Goal: Transaction & Acquisition: Obtain resource

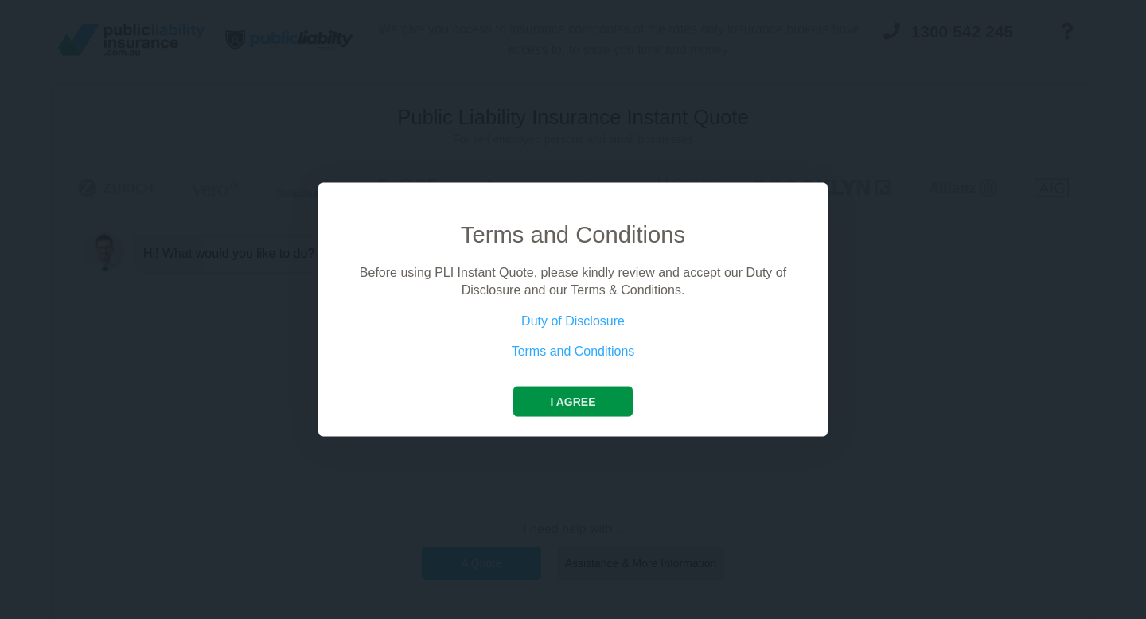
click at [582, 413] on button "I agree" at bounding box center [572, 401] width 119 height 30
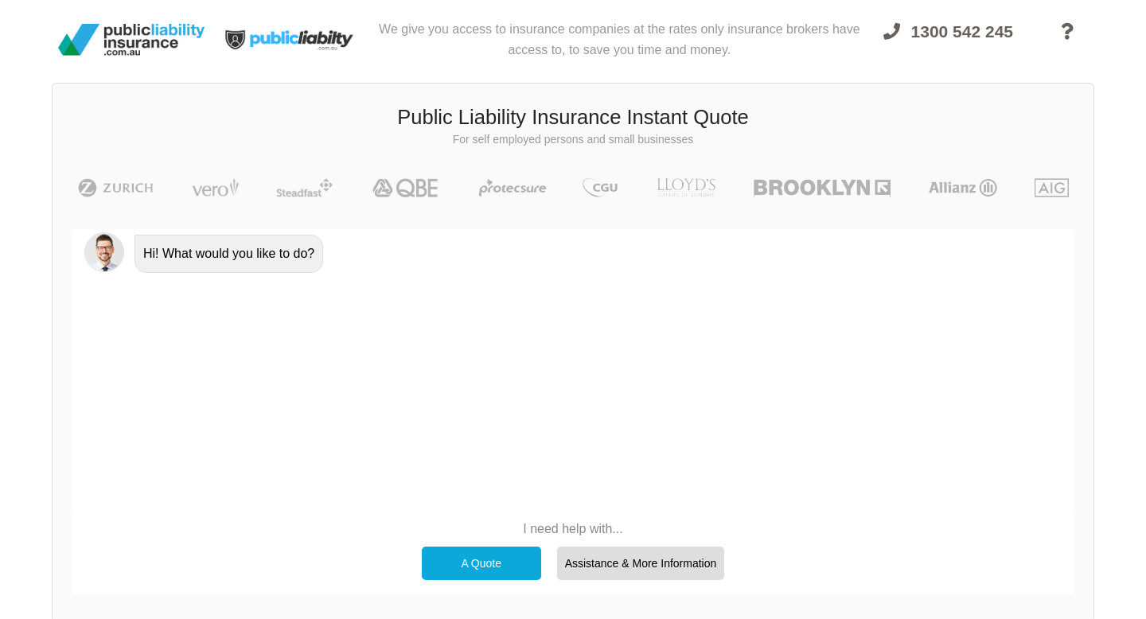
click at [465, 571] on div "A Quote" at bounding box center [481, 563] width 119 height 33
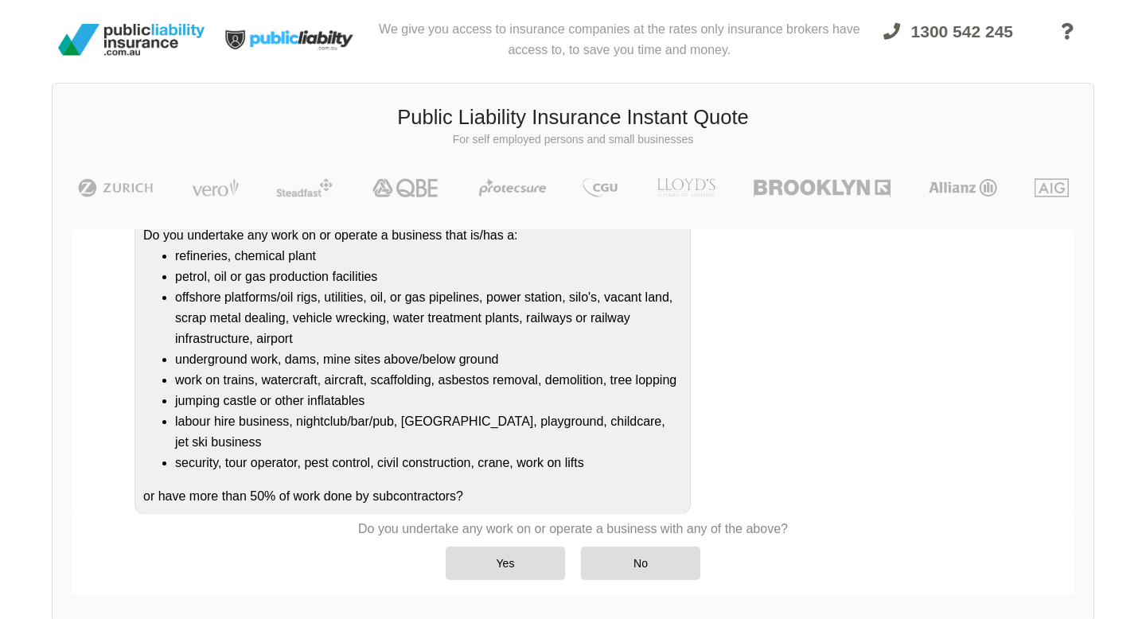
scroll to position [193, 0]
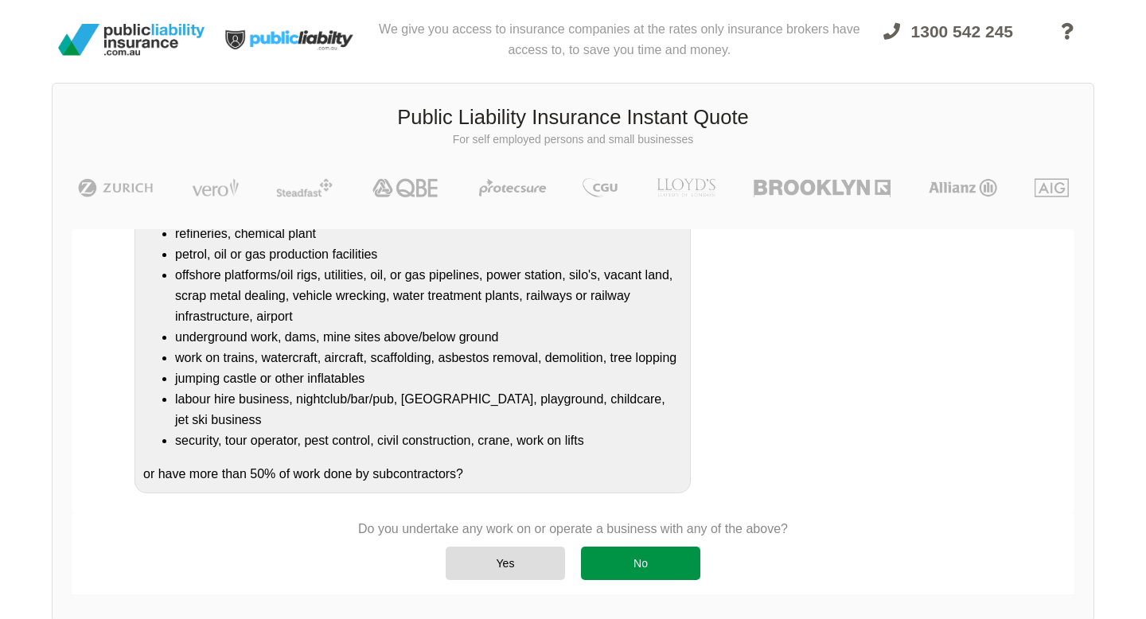
click at [669, 549] on div "No" at bounding box center [640, 563] width 119 height 33
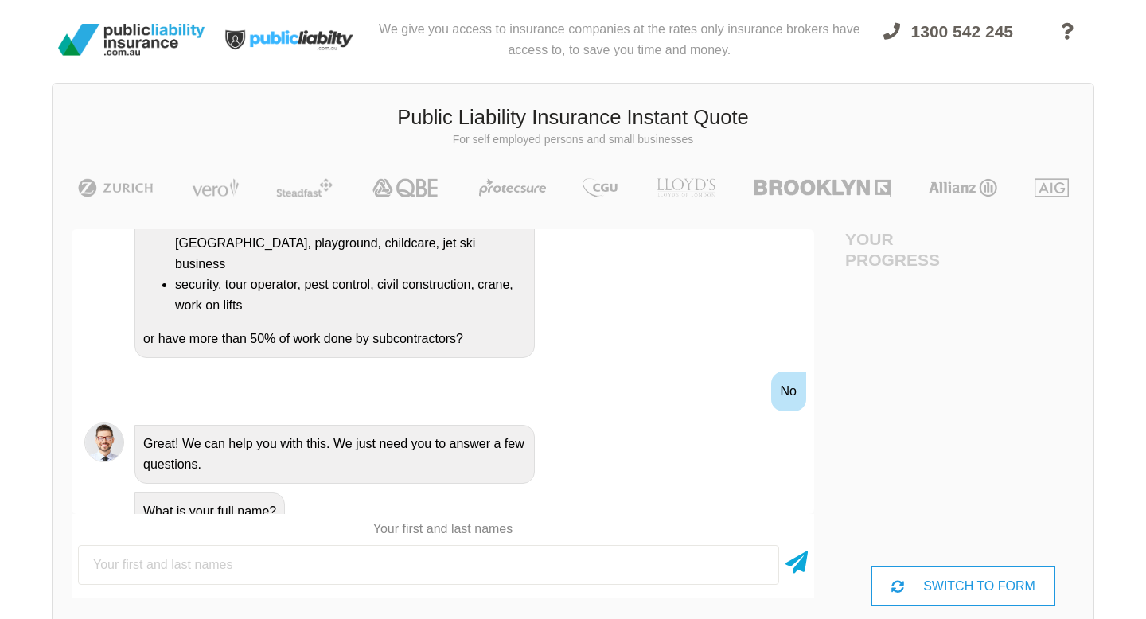
scroll to position [0, 0]
type input "[PERSON_NAME]"
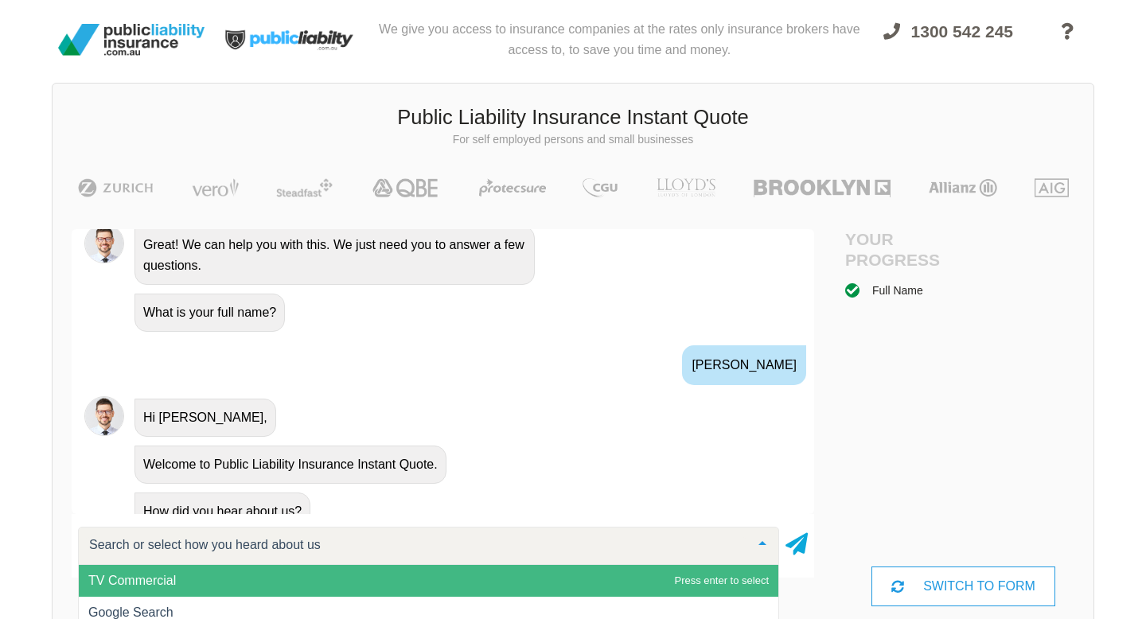
scroll to position [627, 0]
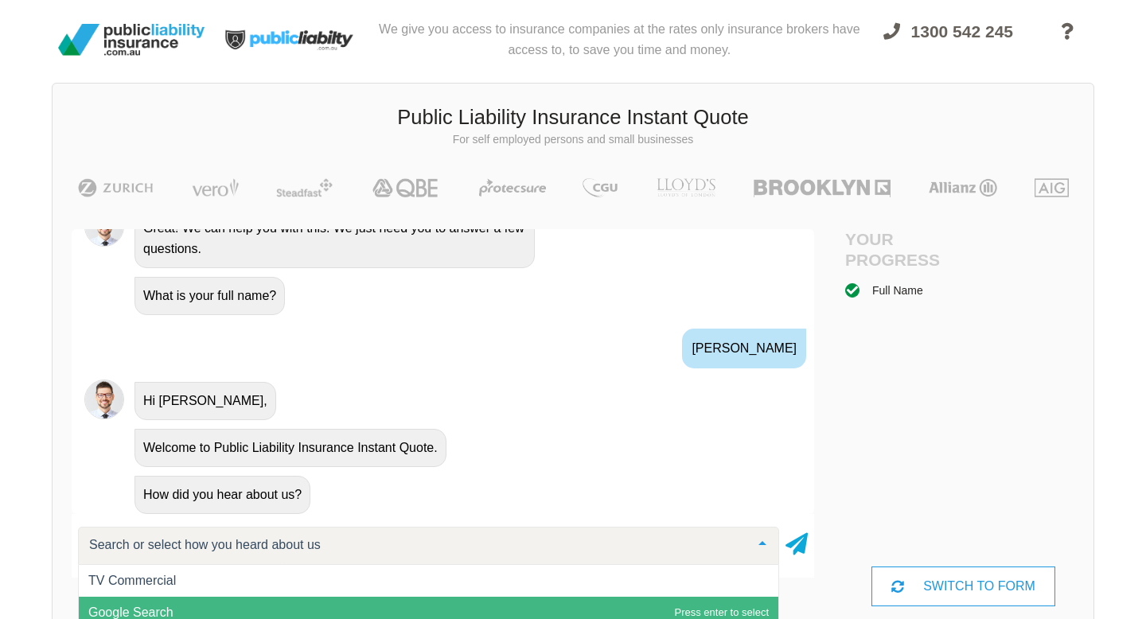
click at [310, 597] on span "Google Search" at bounding box center [429, 613] width 700 height 32
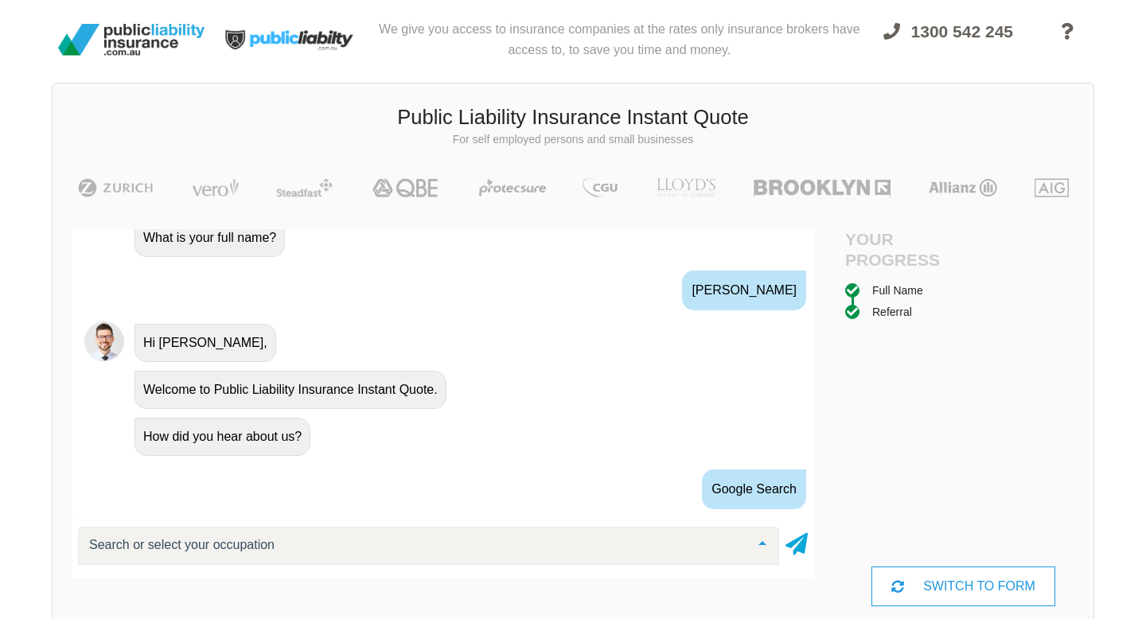
scroll to position [762, 0]
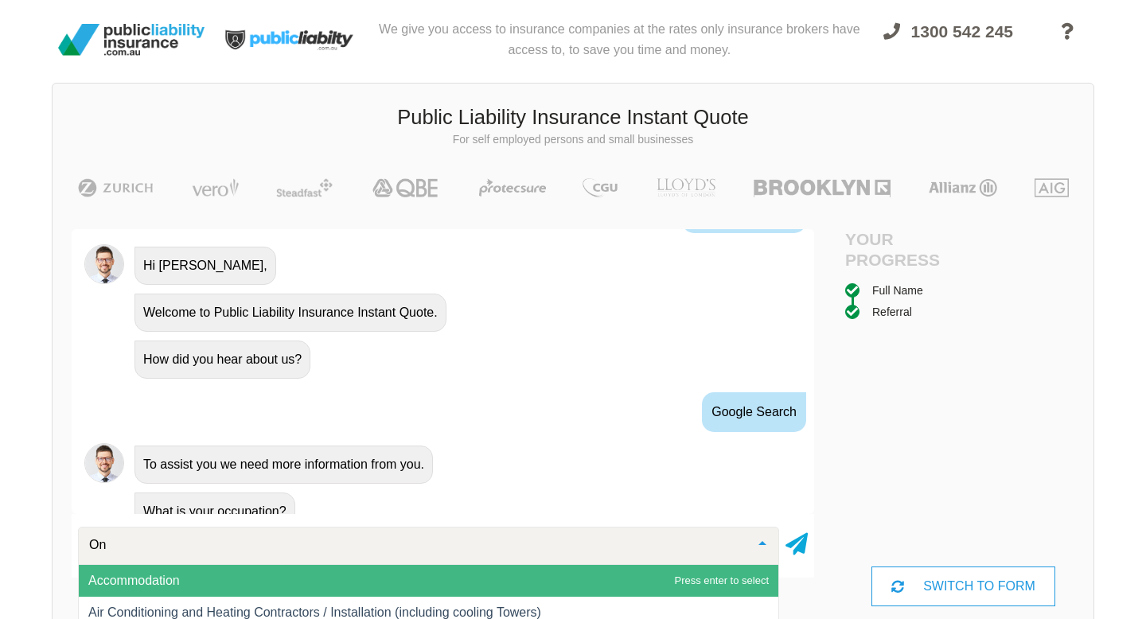
type input "O"
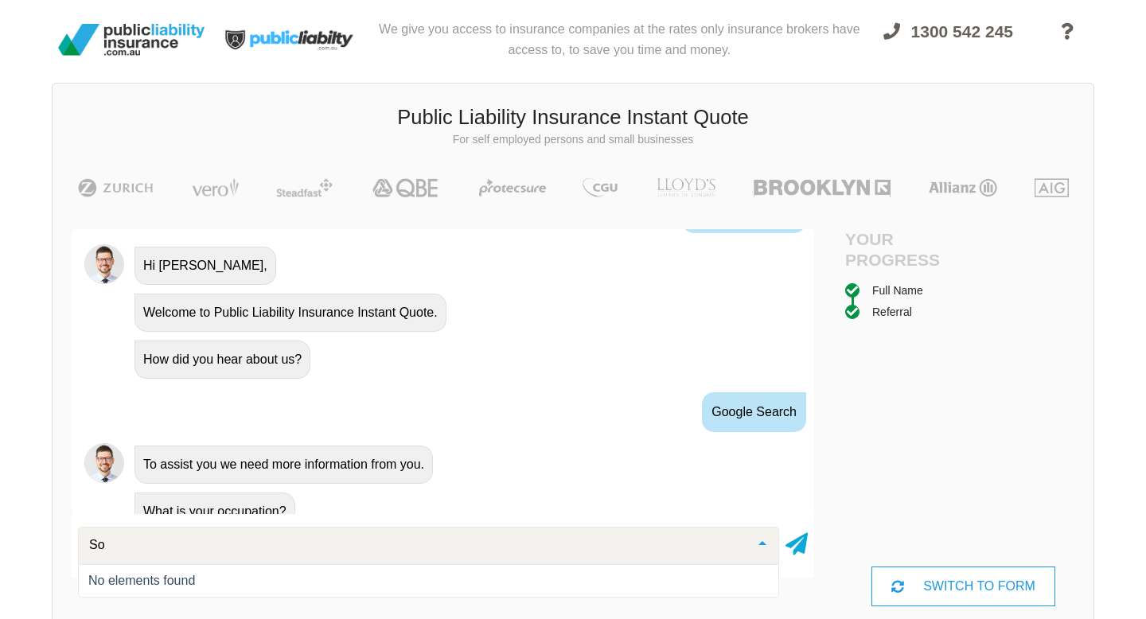
type input "S"
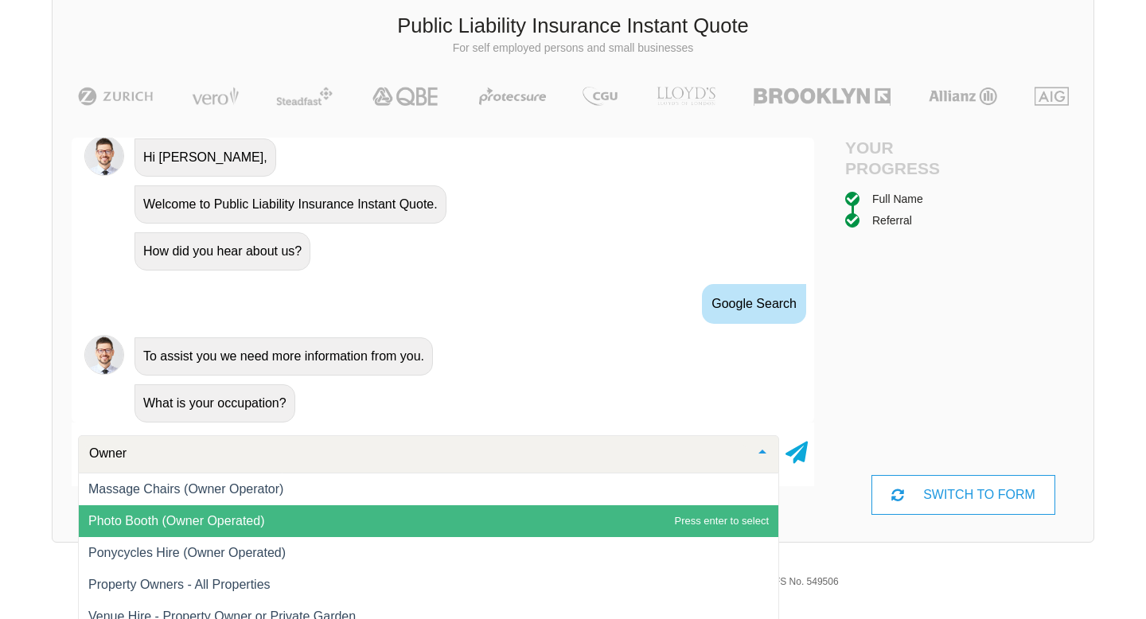
scroll to position [1, 0]
drag, startPoint x: 184, startPoint y: 459, endPoint x: 50, endPoint y: 445, distance: 134.4
click at [50, 445] on div "We give you access to insurance companies at the rates only insurance brokers h…" at bounding box center [573, 233] width 1146 height 650
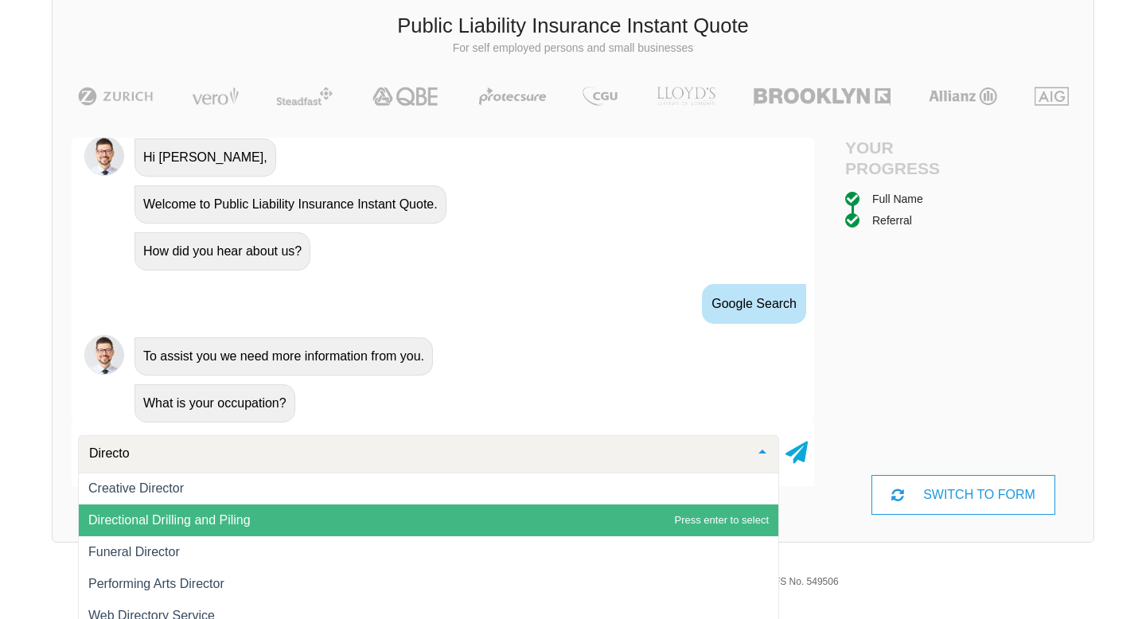
scroll to position [0, 0]
type input "D"
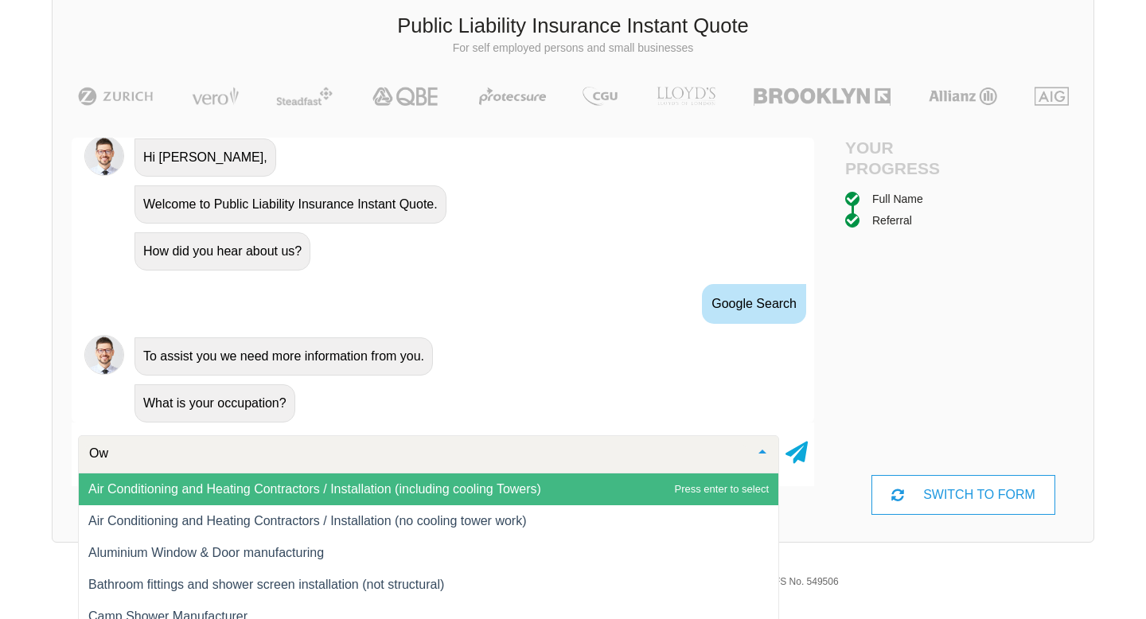
type input "O"
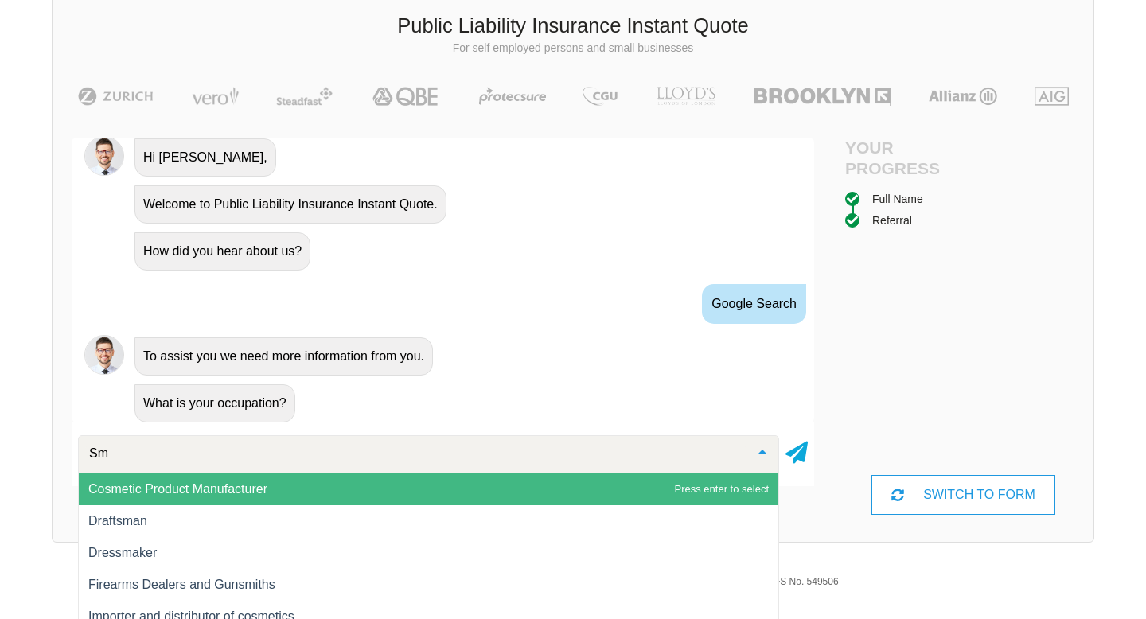
type input "S"
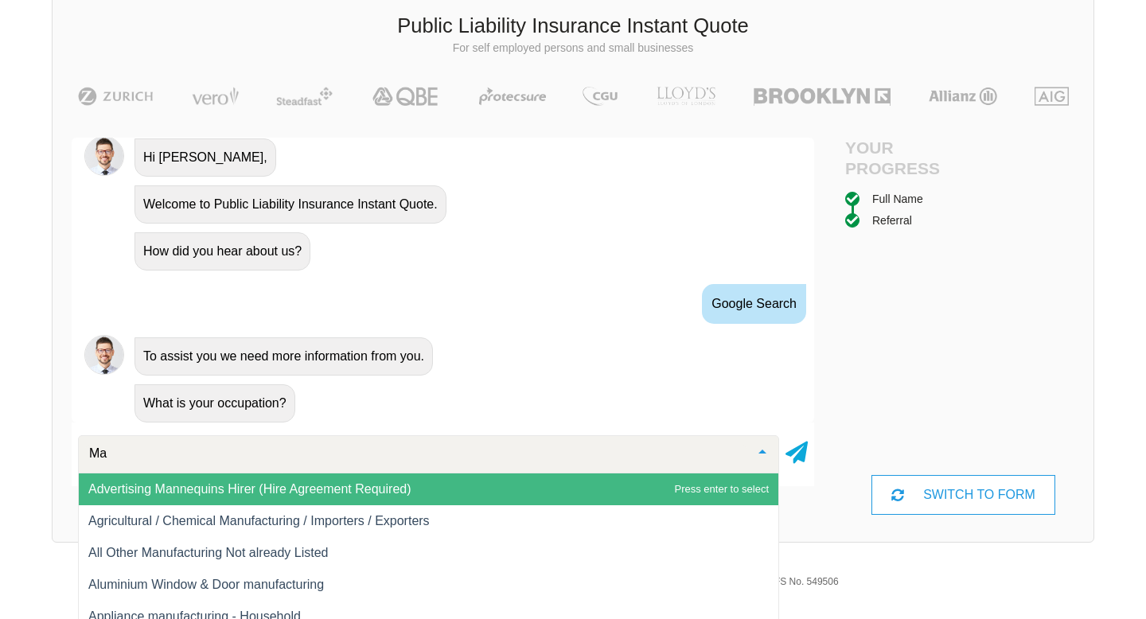
type input "M"
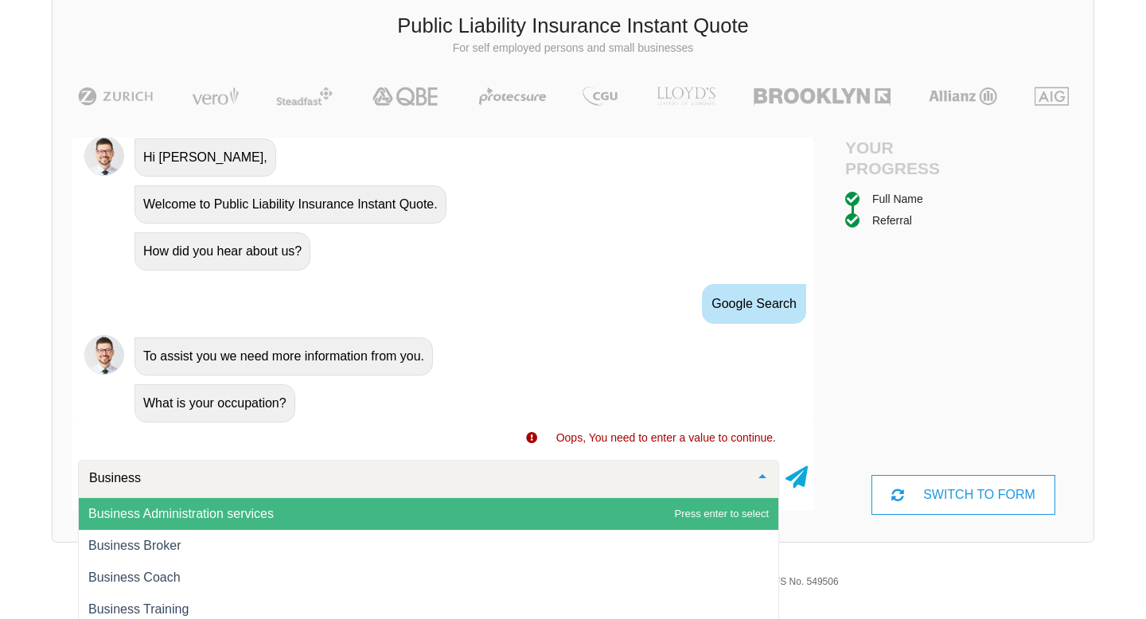
scroll to position [121, 0]
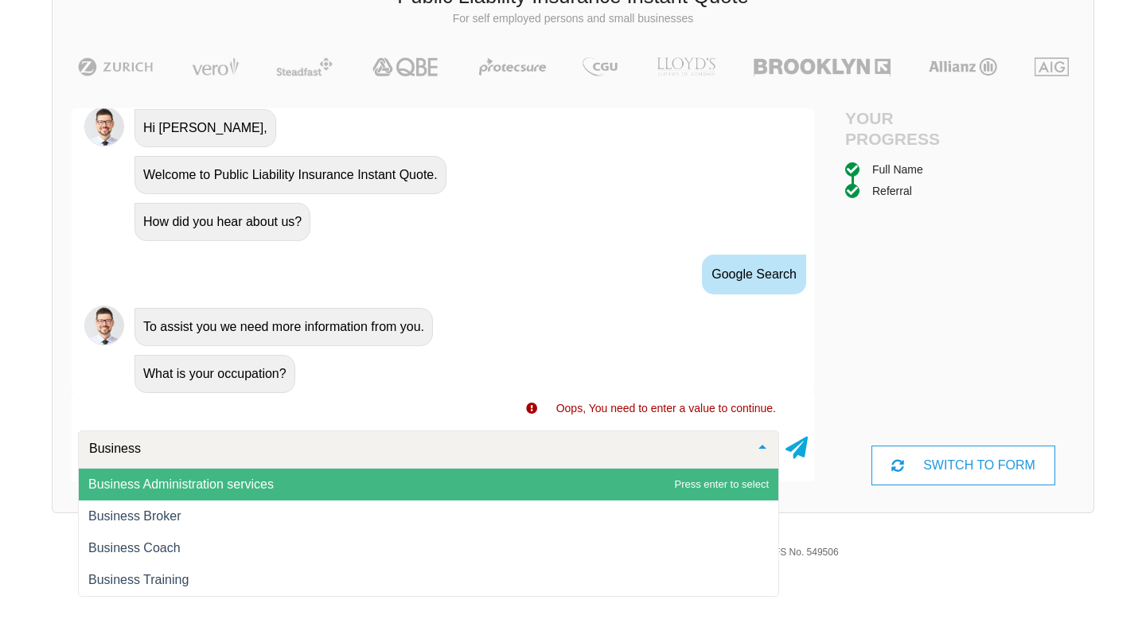
drag, startPoint x: 158, startPoint y: 452, endPoint x: 49, endPoint y: 435, distance: 110.3
click at [49, 435] on div "We give you access to insurance companies at the rates only insurance brokers h…" at bounding box center [573, 204] width 1146 height 650
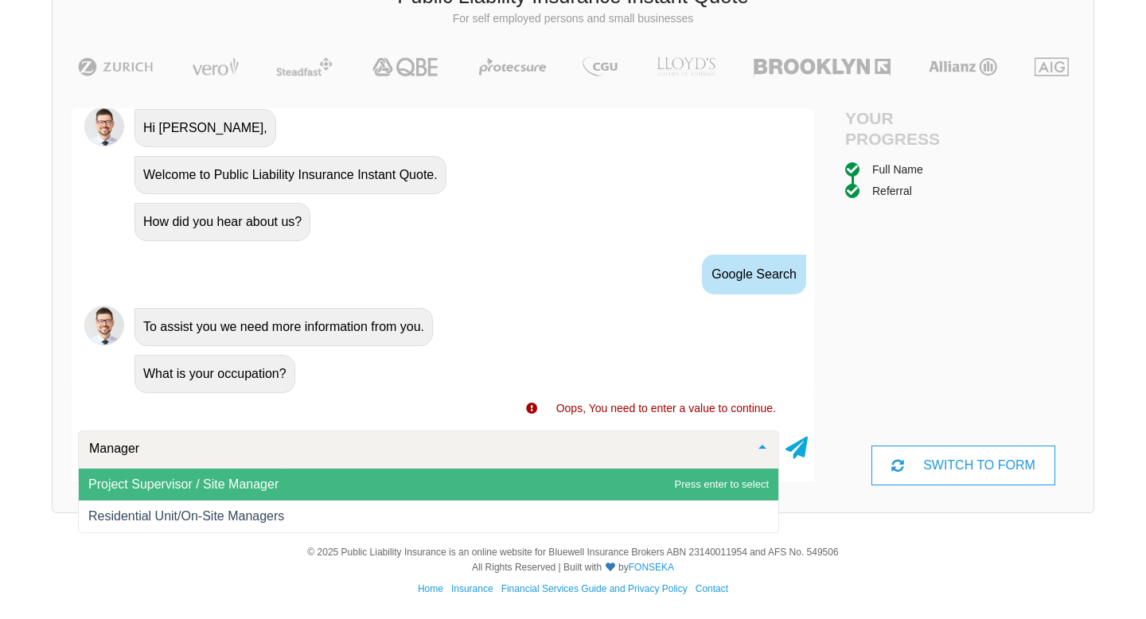
drag, startPoint x: 163, startPoint y: 447, endPoint x: 15, endPoint y: 439, distance: 148.3
click at [15, 439] on div "We give you access to insurance companies at the rates only insurance brokers h…" at bounding box center [573, 204] width 1146 height 650
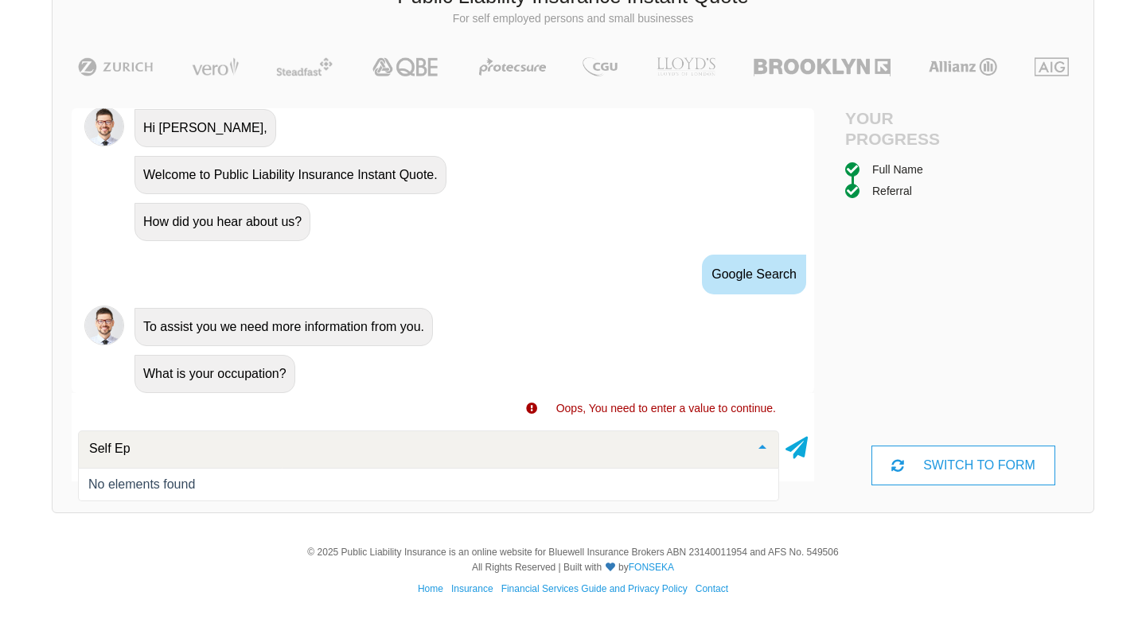
type input "Self Epl"
click at [932, 471] on div "SWITCH TO FORM" at bounding box center [964, 466] width 185 height 40
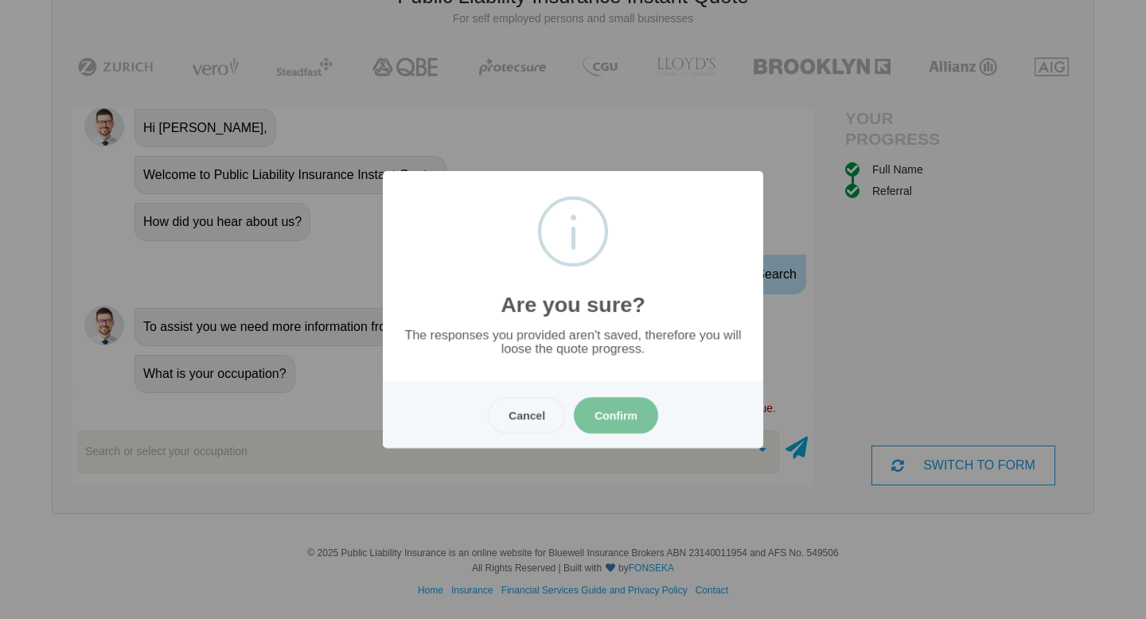
click at [621, 426] on button "Confirm" at bounding box center [616, 415] width 84 height 37
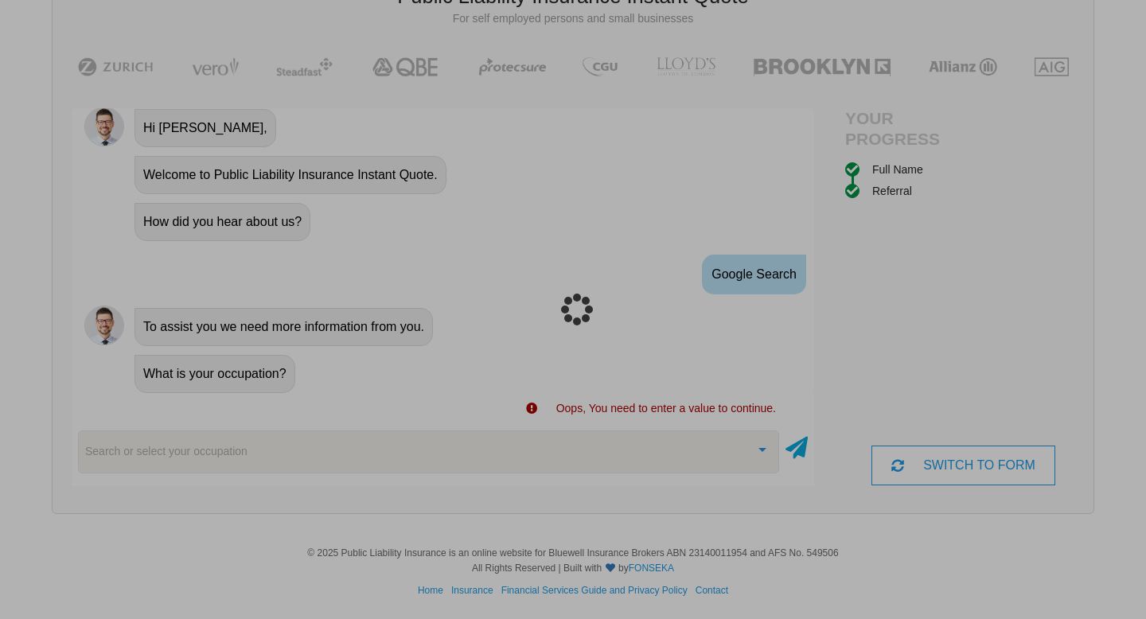
scroll to position [40, 0]
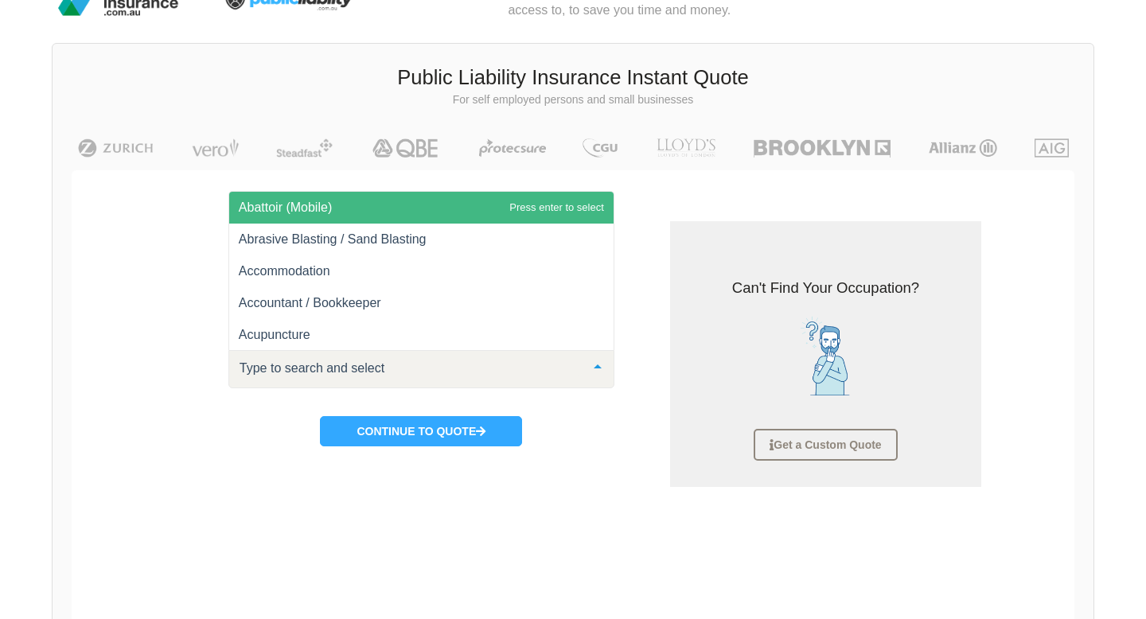
click at [447, 361] on div at bounding box center [421, 369] width 386 height 38
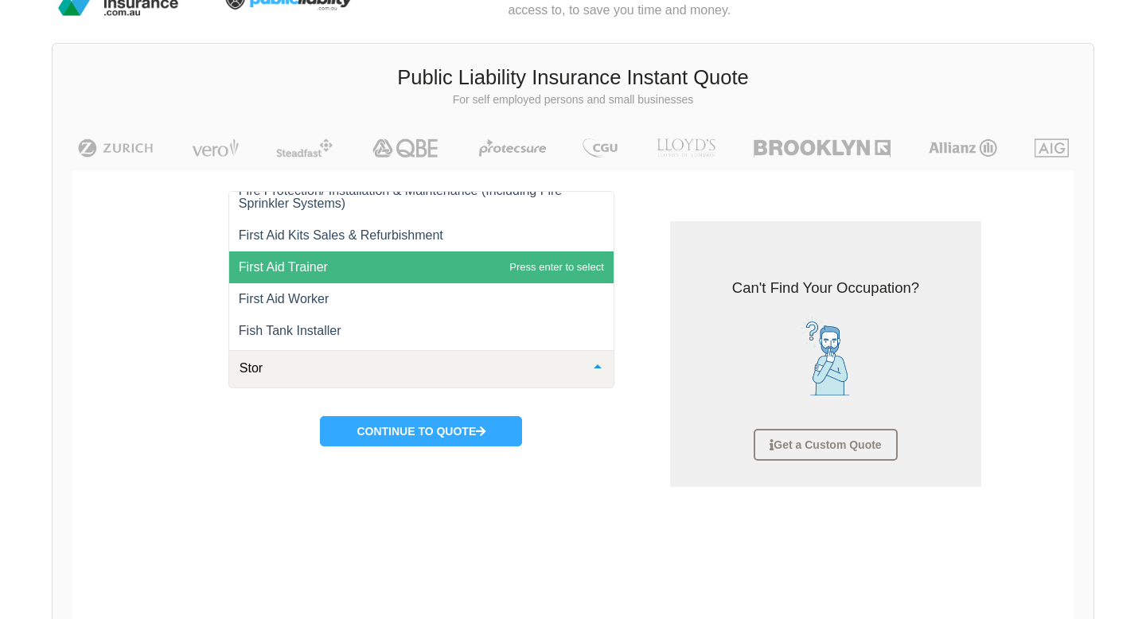
scroll to position [0, 0]
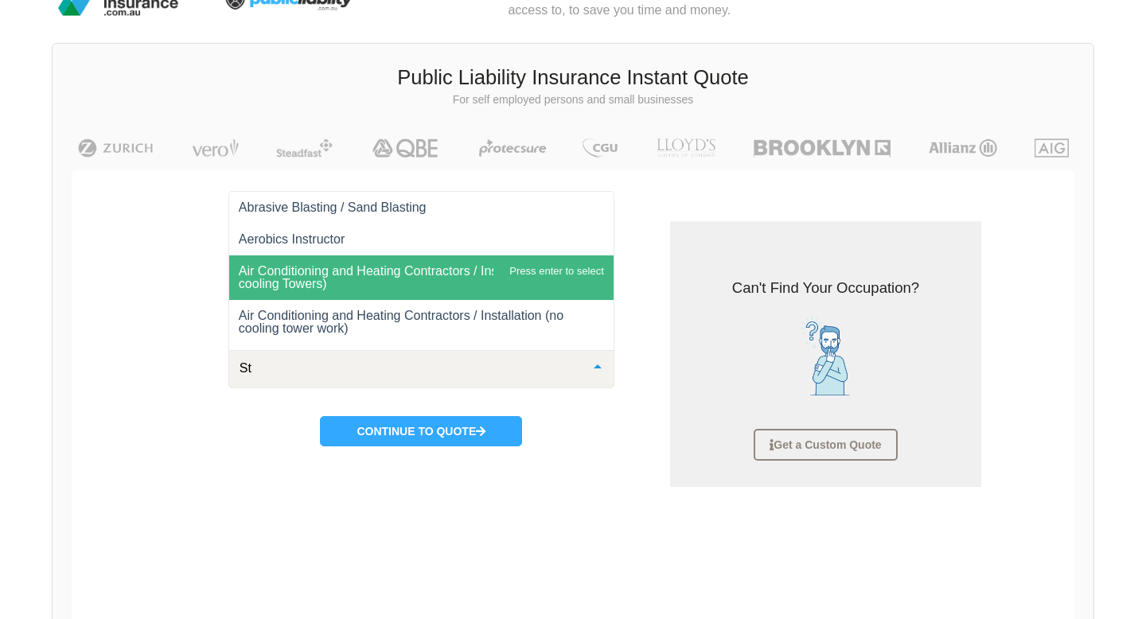
type input "S"
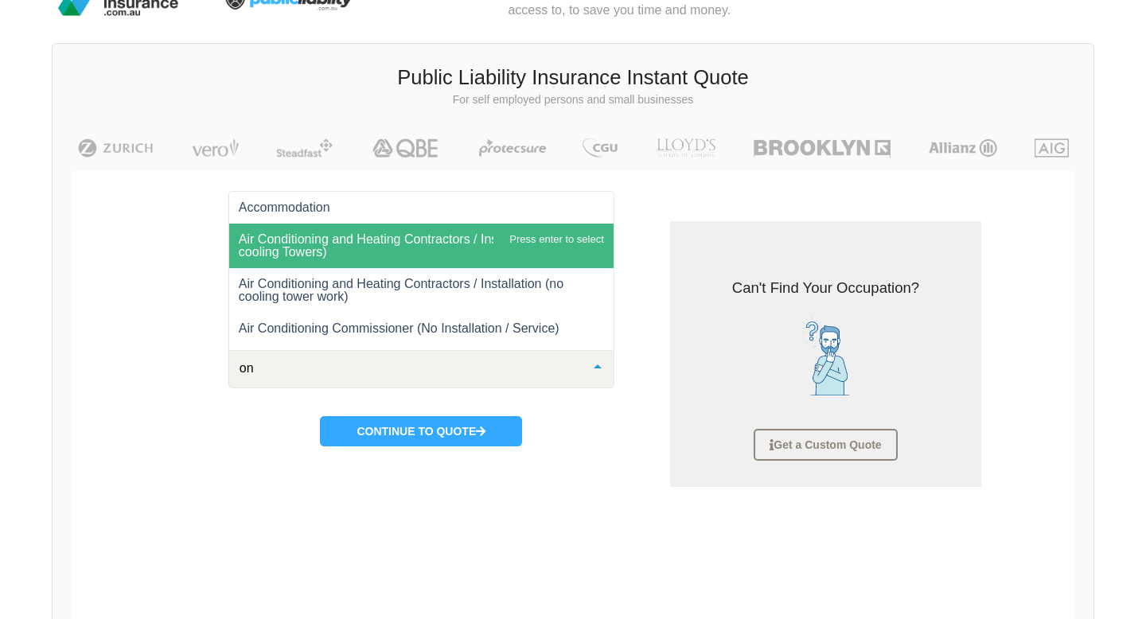
type input "o"
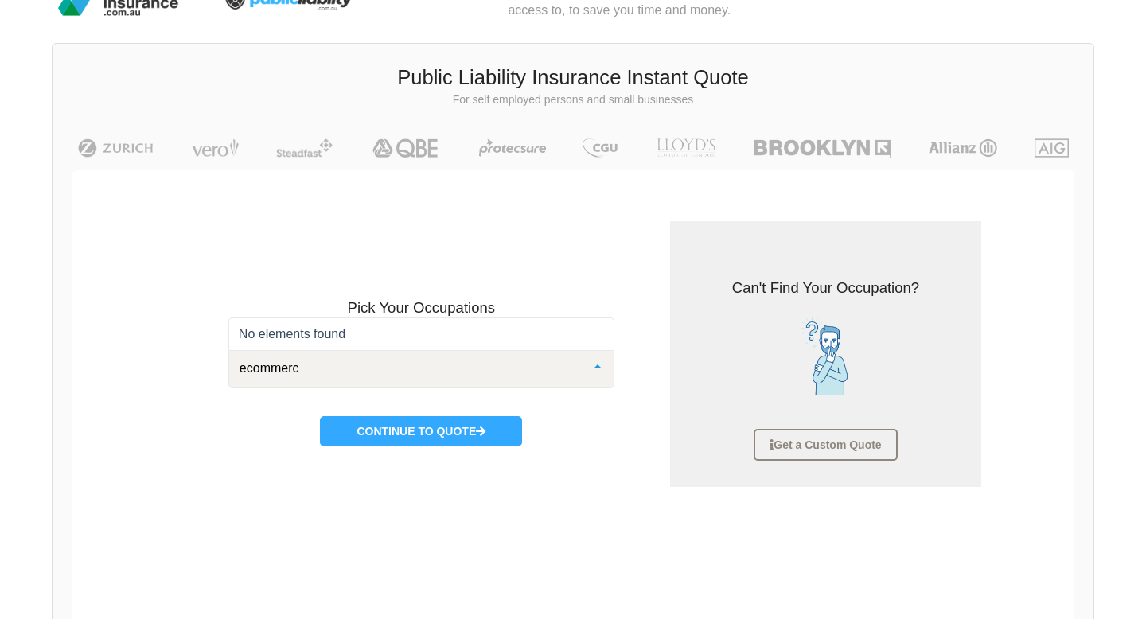
type input "ecommerce"
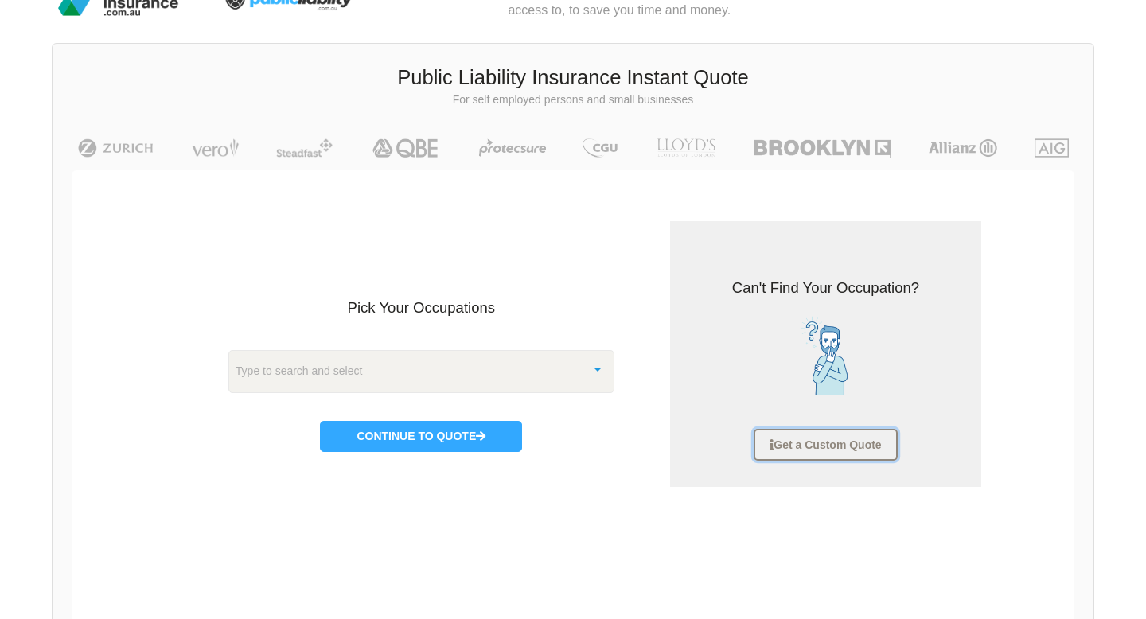
click at [810, 452] on link "Get a Custom Quote" at bounding box center [825, 445] width 143 height 32
